Goal: Complete application form

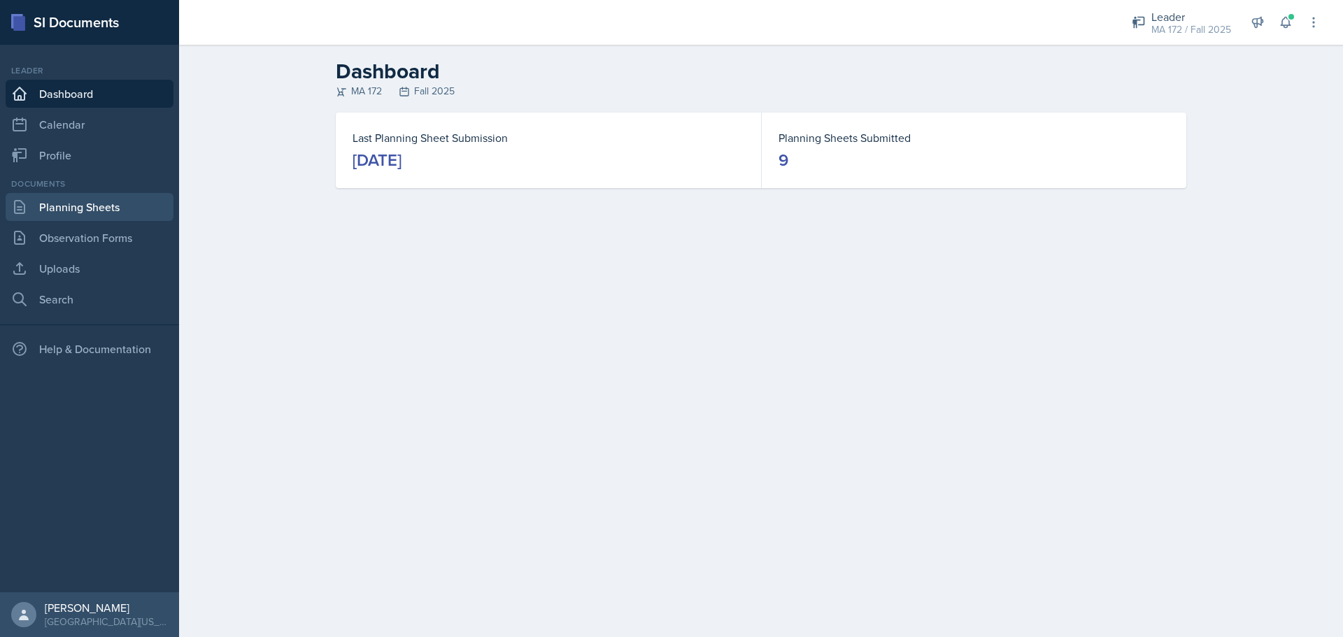
click at [50, 199] on link "Planning Sheets" at bounding box center [90, 207] width 168 height 28
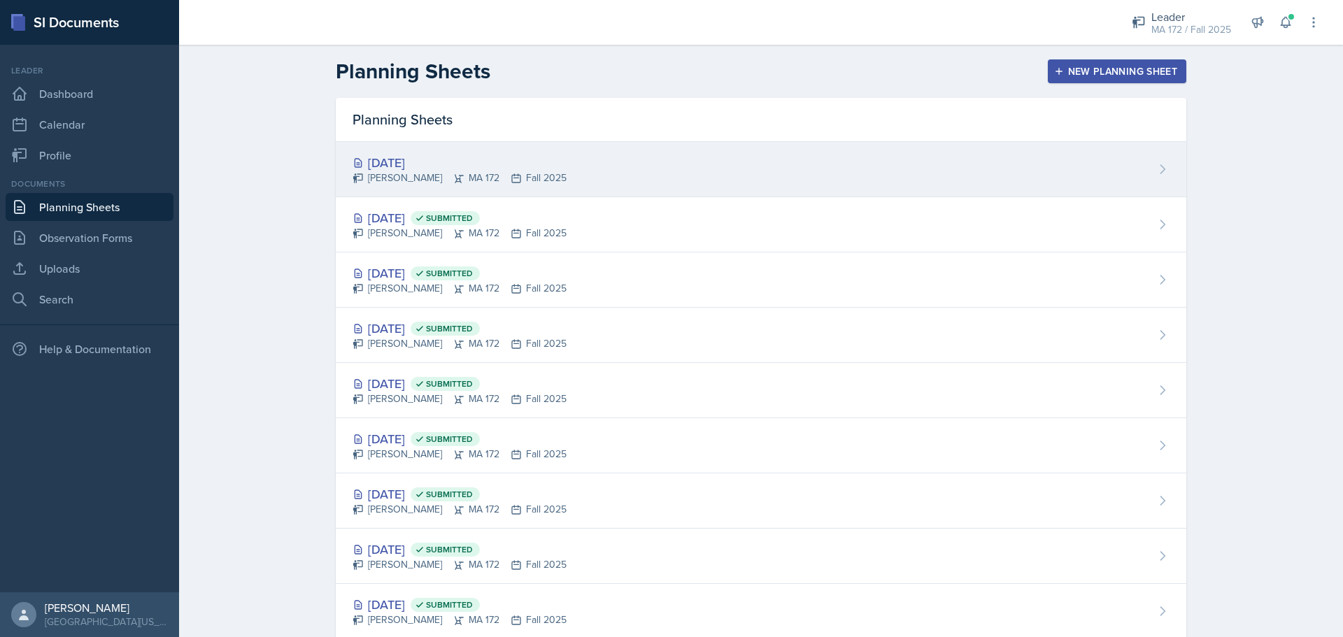
click at [468, 178] on div "[PERSON_NAME] MA 172 Fall 2025" at bounding box center [460, 178] width 214 height 15
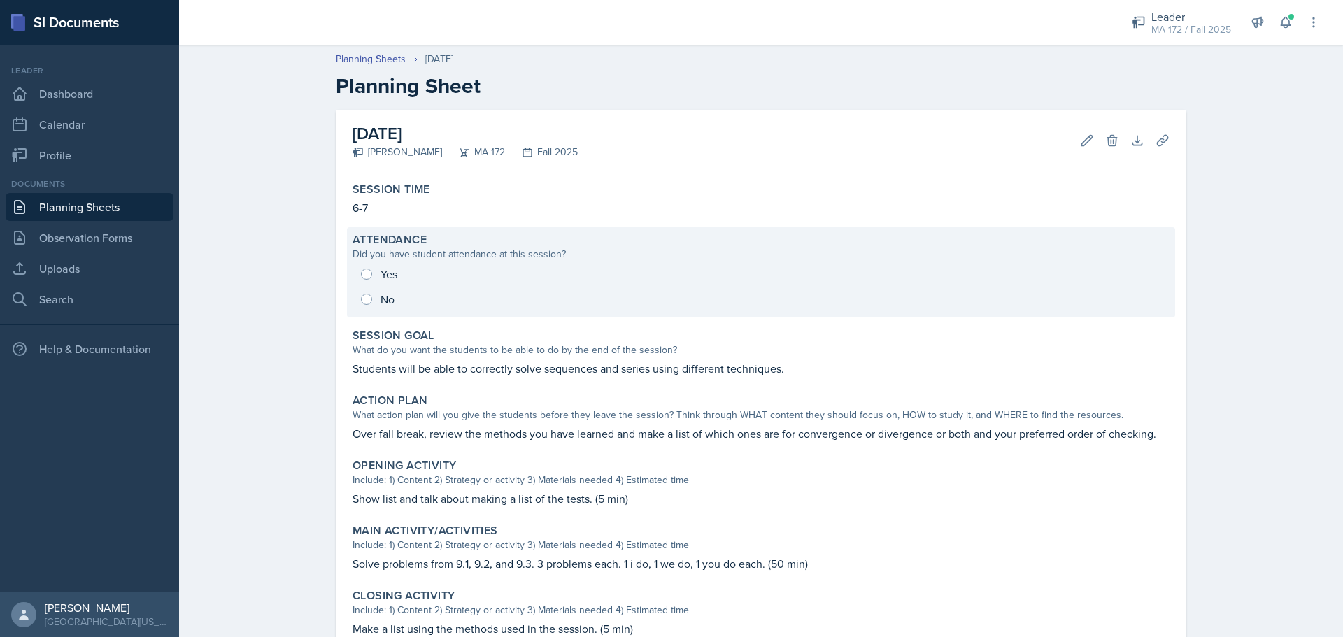
click at [360, 300] on div "Yes No" at bounding box center [761, 287] width 817 height 50
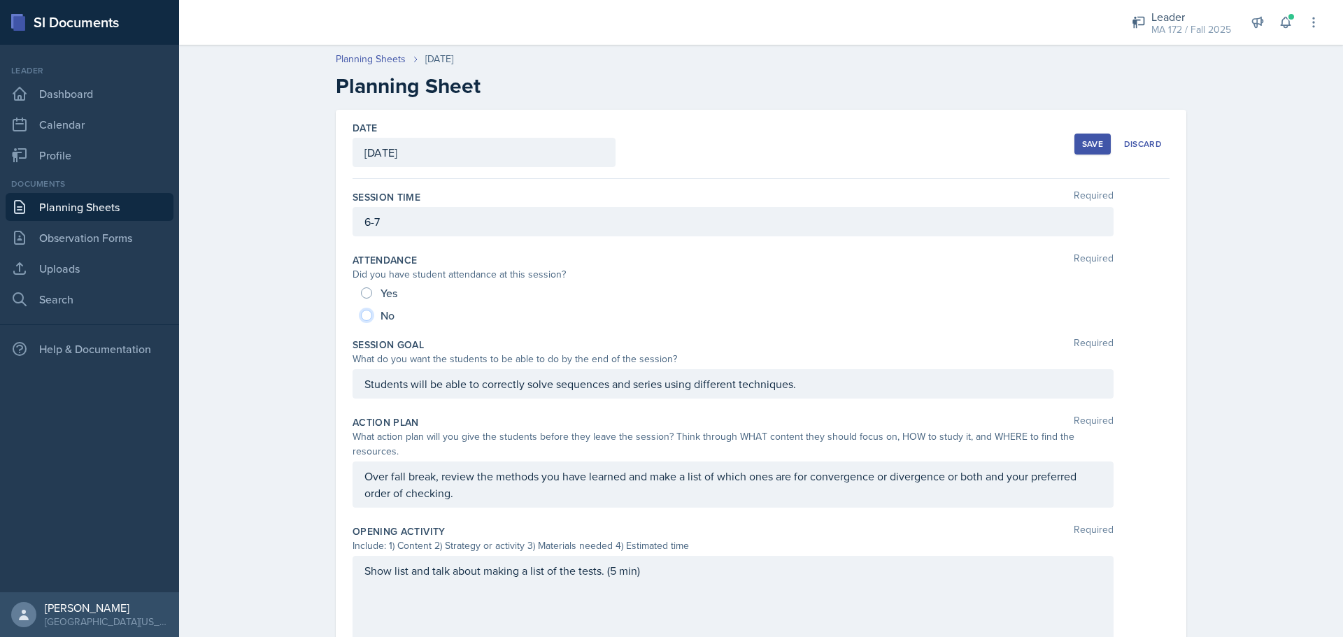
click at [362, 311] on input "No" at bounding box center [366, 315] width 11 height 11
radio input "true"
click at [1082, 145] on div "Save" at bounding box center [1092, 143] width 21 height 11
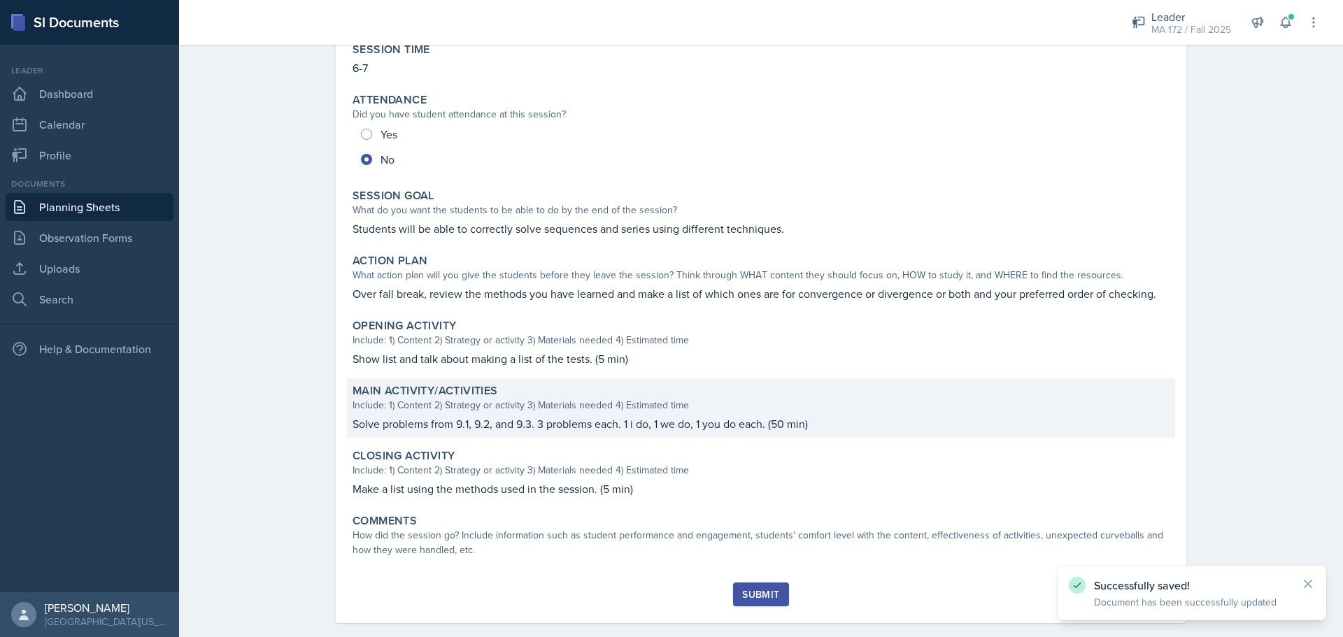
scroll to position [159, 0]
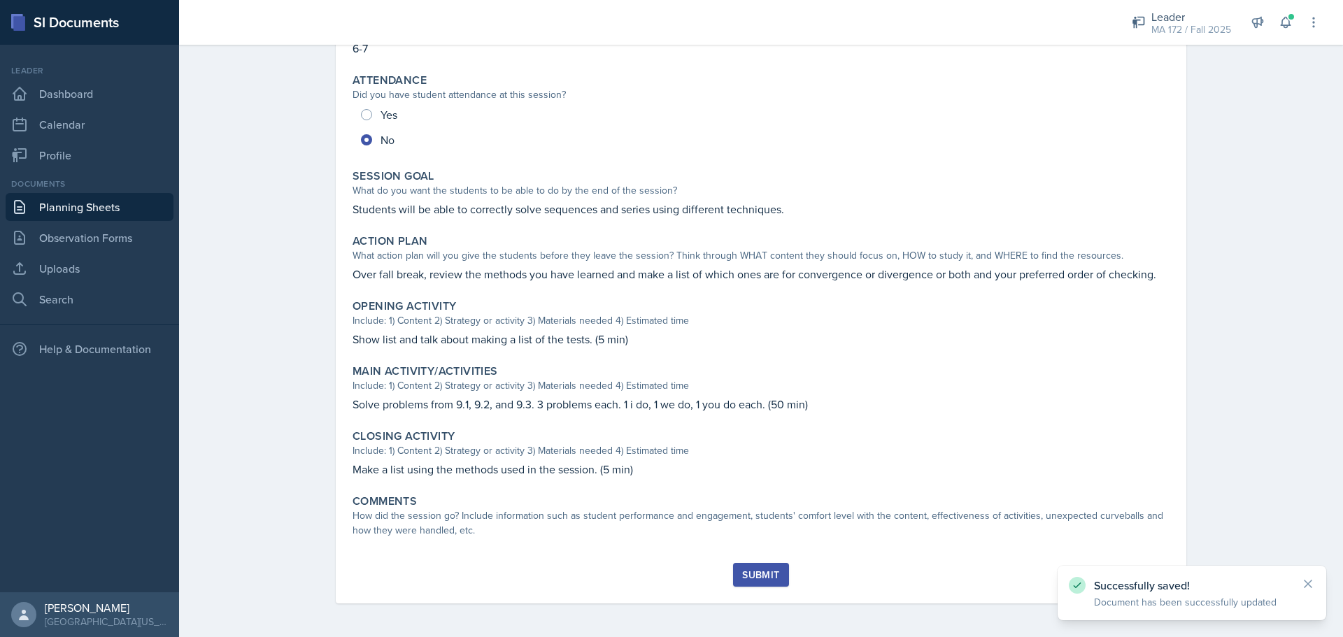
click at [760, 578] on div "Submit" at bounding box center [760, 574] width 37 height 11
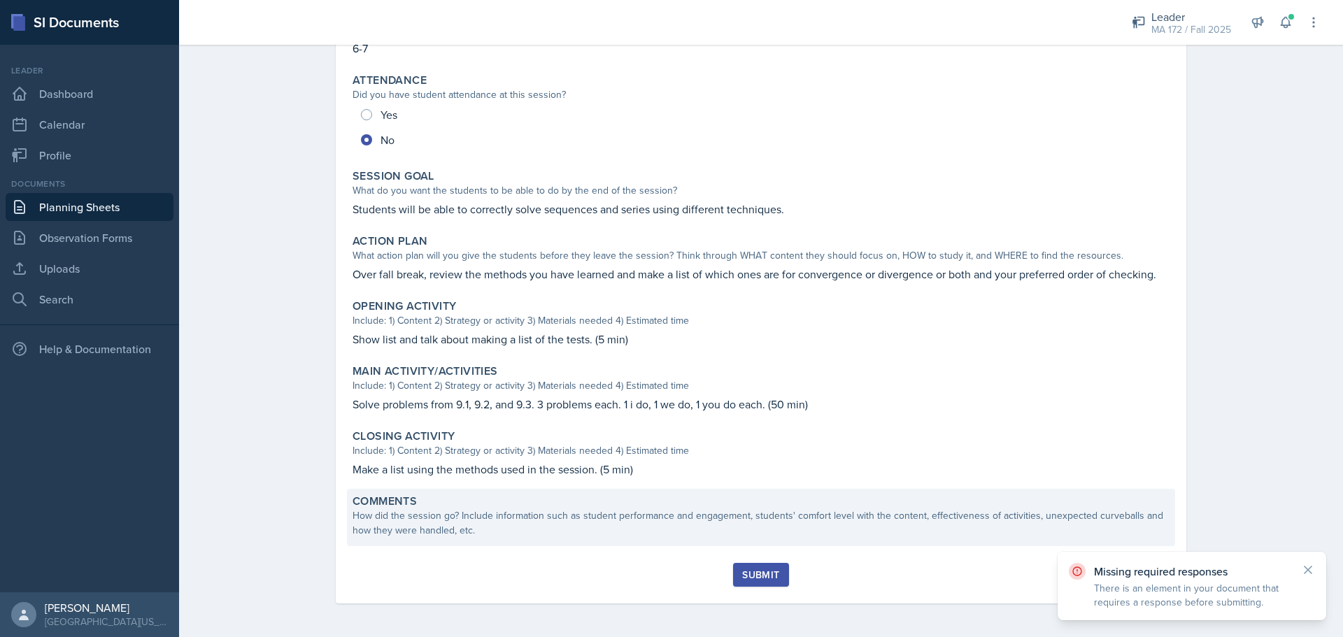
click at [562, 523] on div "How did the session go? Include information such as student performance and eng…" at bounding box center [761, 522] width 817 height 29
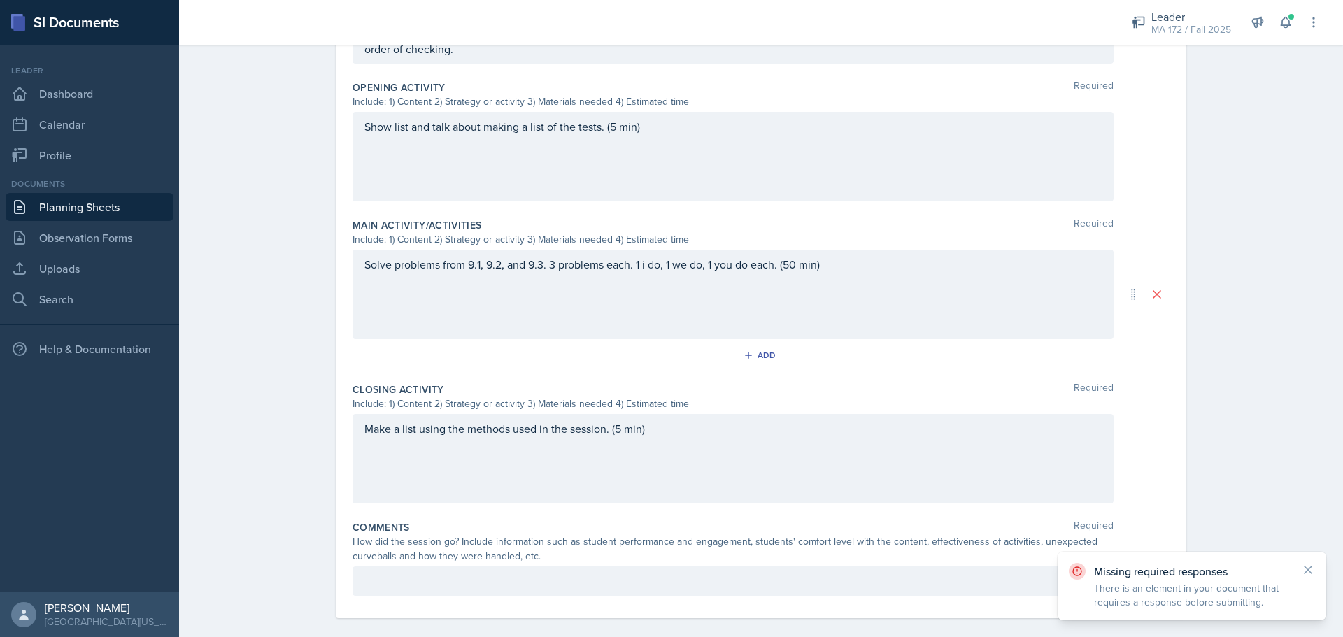
scroll to position [469, 0]
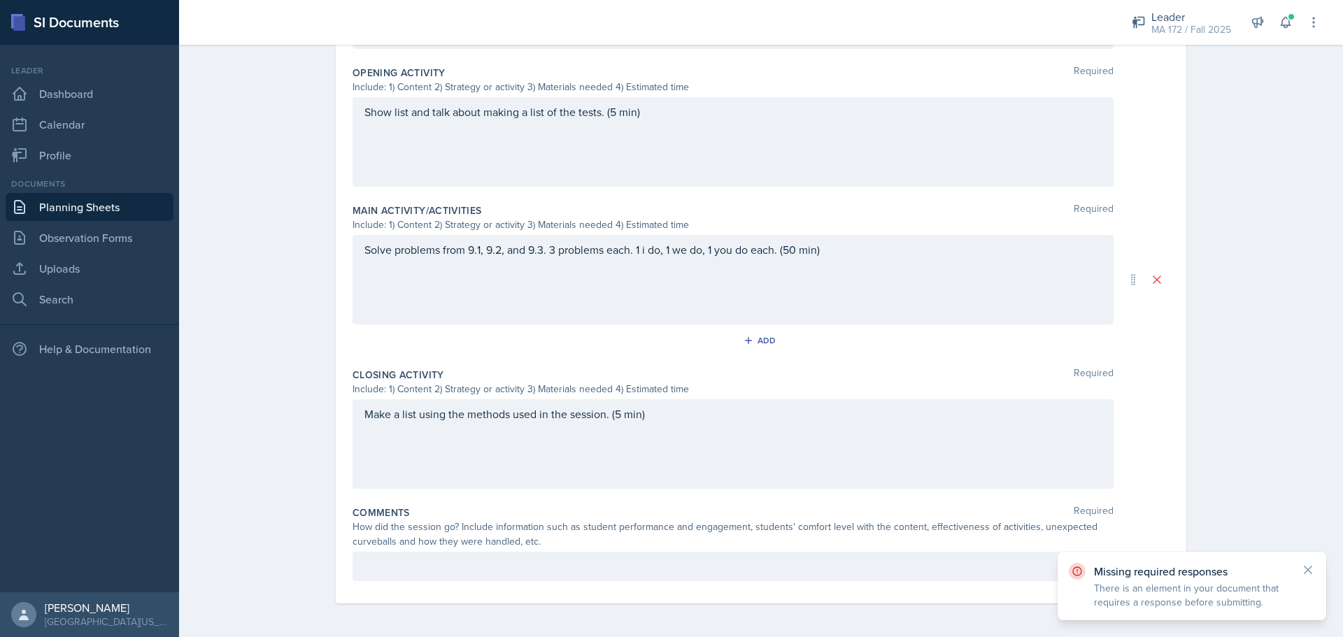
click at [475, 560] on p at bounding box center [732, 566] width 737 height 17
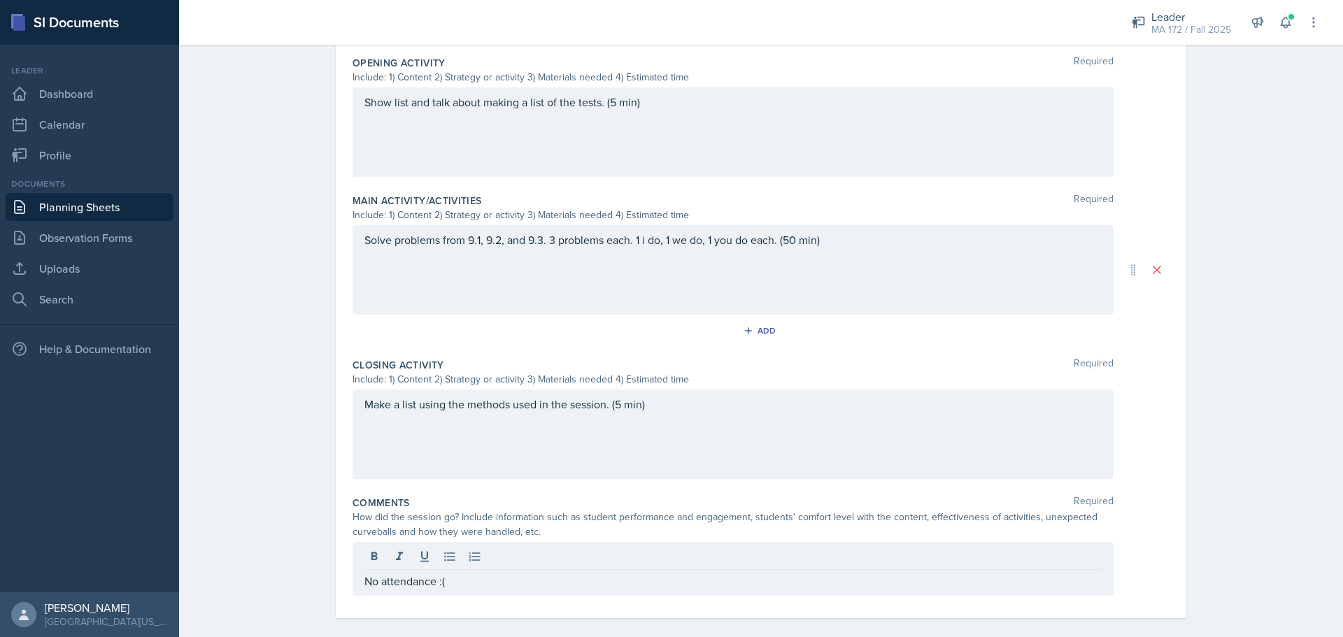
click at [674, 609] on div "Date [DATE] [DATE] 28 29 30 1 2 3 4 5 6 7 8 9 10 11 12 13 14 15 16 17 18 19 20 …" at bounding box center [760, 146] width 895 height 1011
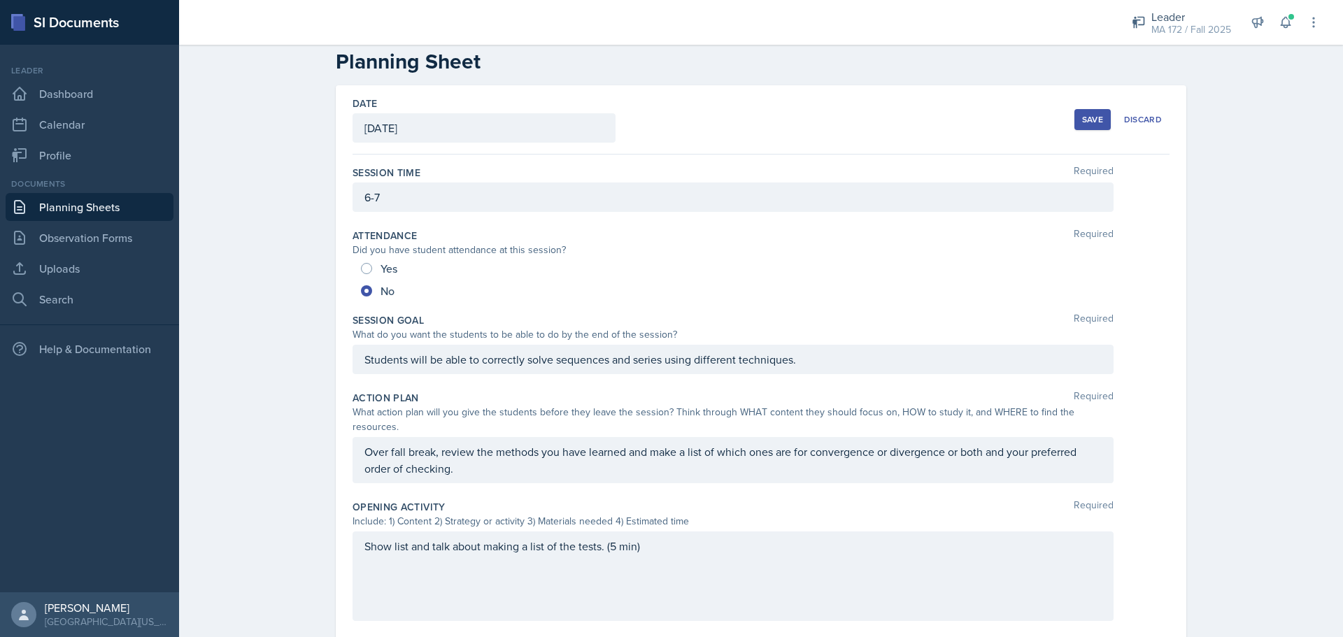
scroll to position [0, 0]
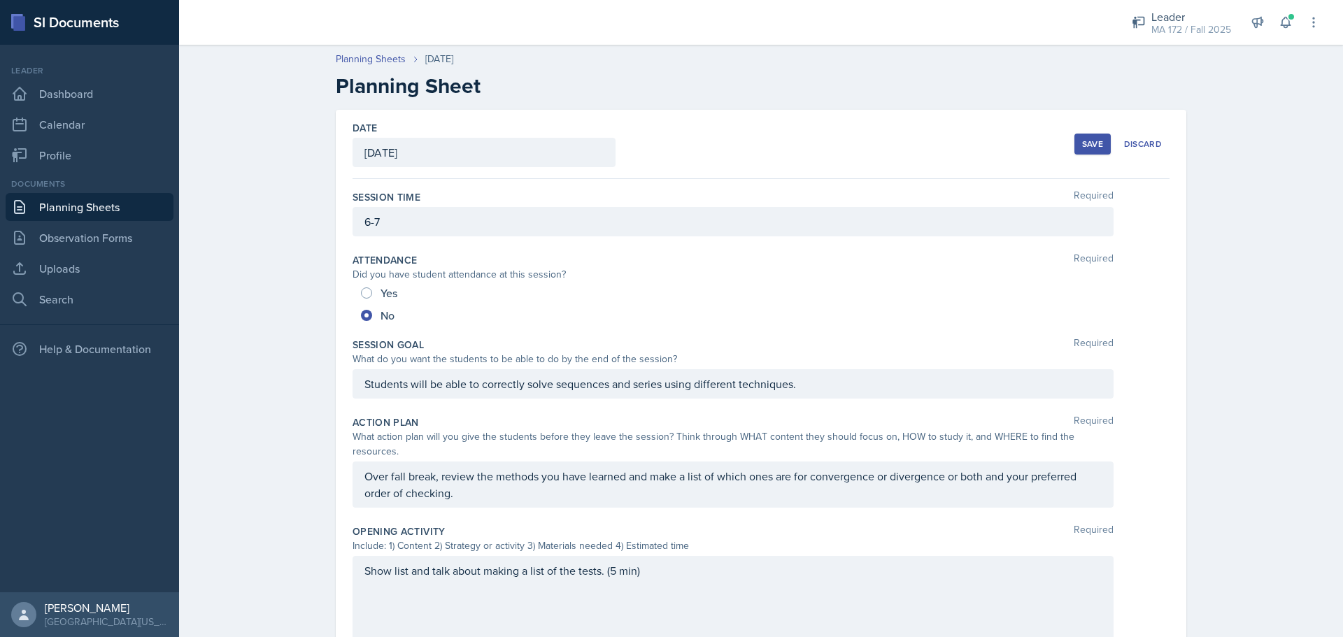
click at [1077, 150] on button "Save" at bounding box center [1092, 144] width 36 height 21
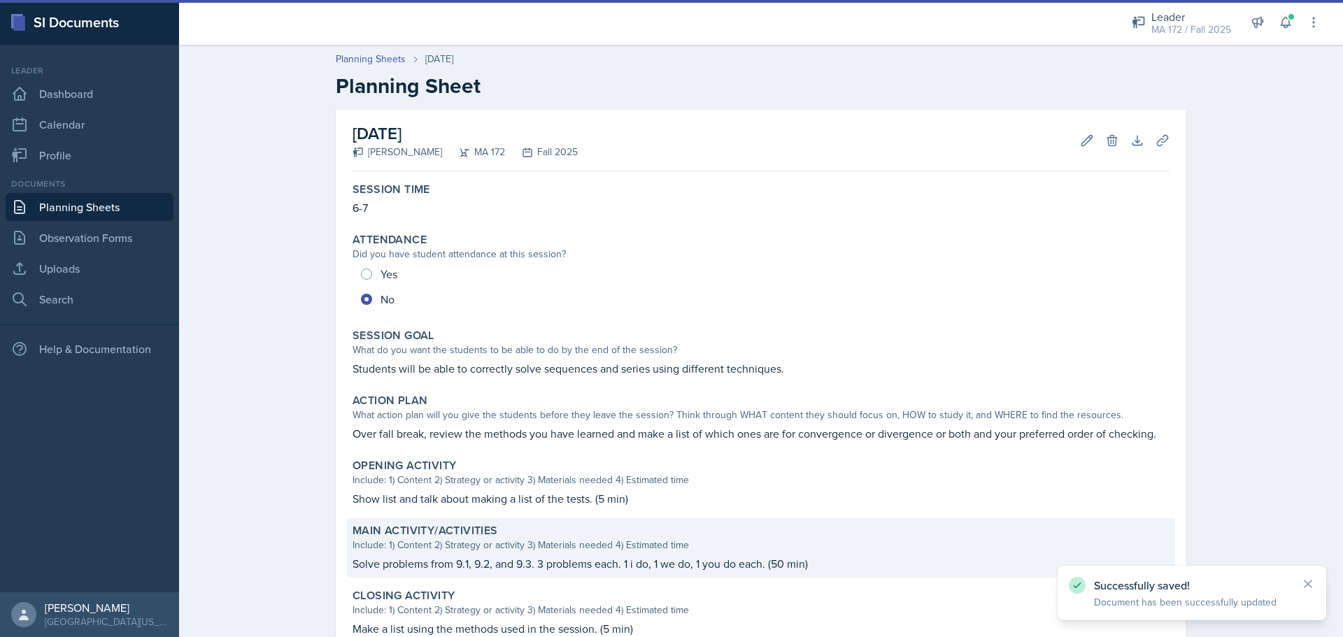
scroll to position [176, 0]
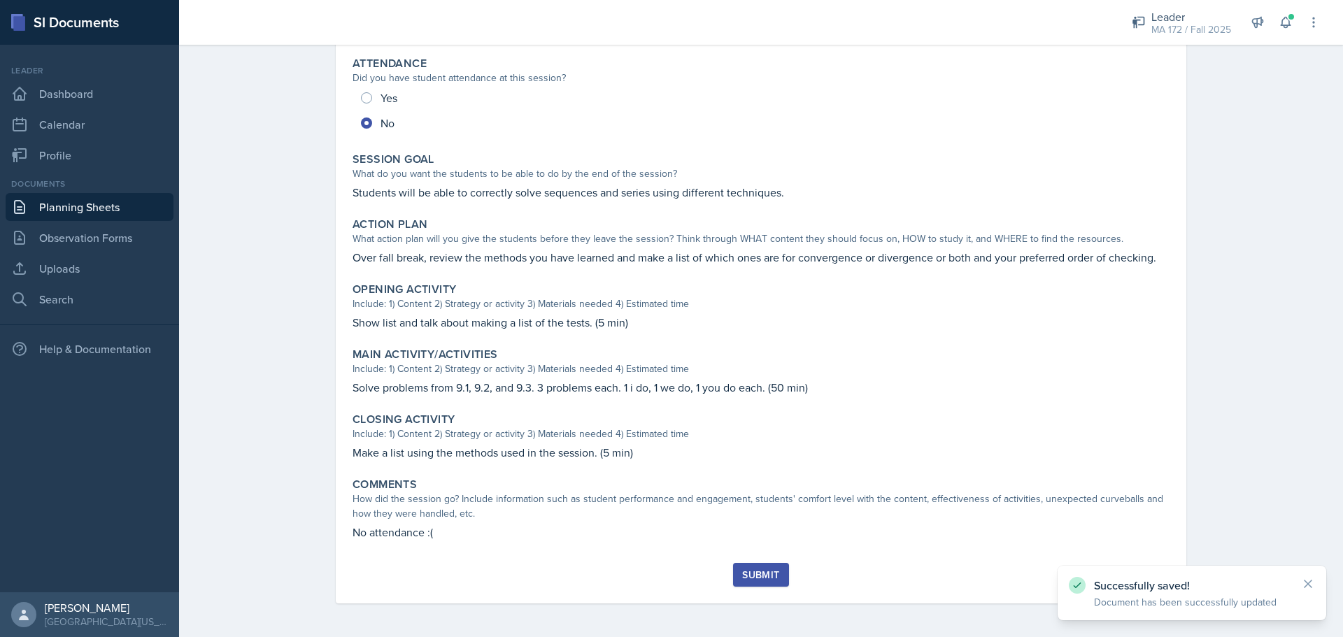
click at [758, 575] on div "Submit" at bounding box center [760, 574] width 37 height 11
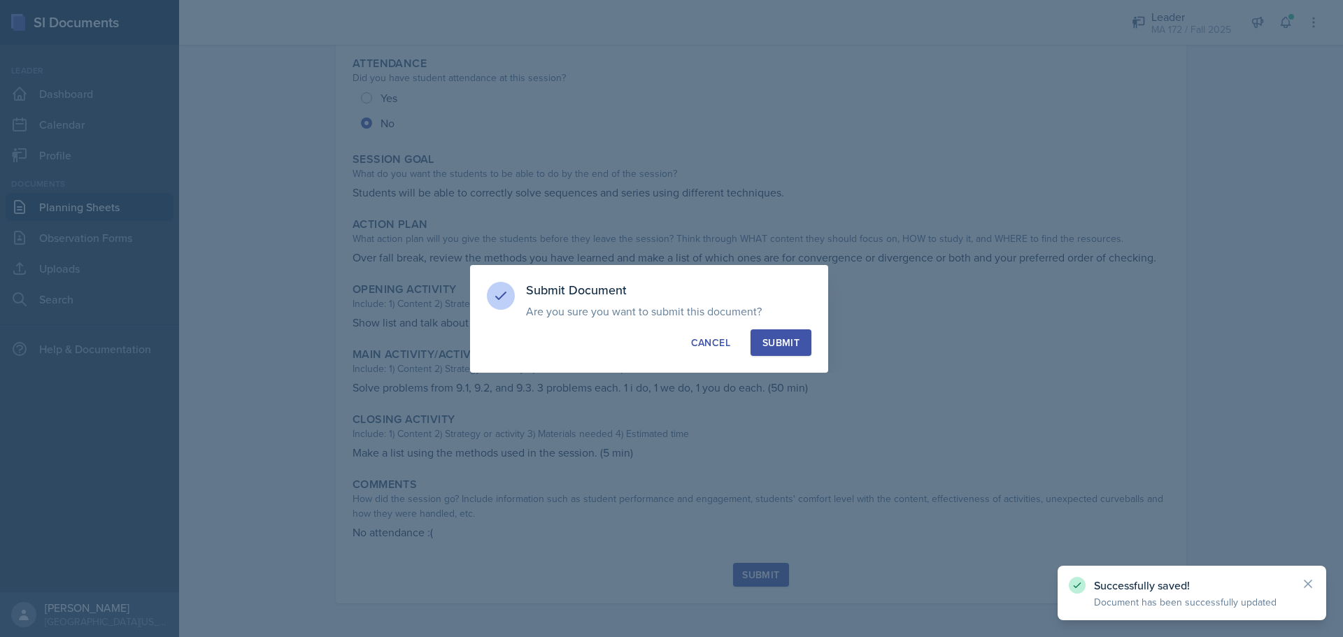
click at [797, 343] on div "Submit" at bounding box center [780, 343] width 37 height 14
